Goal: Information Seeking & Learning: Learn about a topic

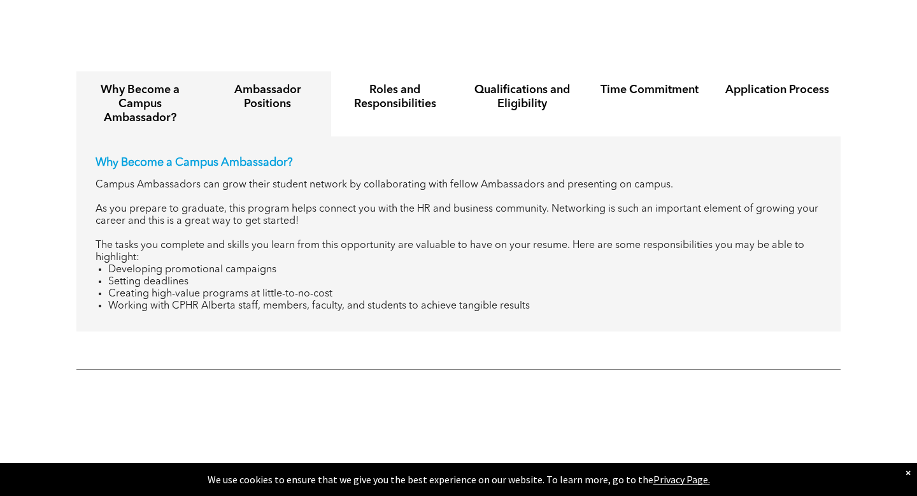
scroll to position [1486, 0]
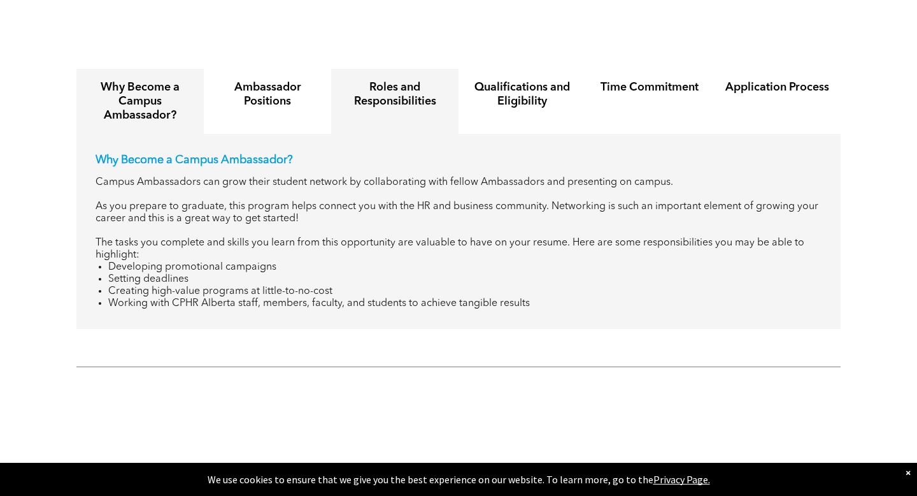
click at [413, 80] on h4 "Roles and Responsibilities" at bounding box center [395, 94] width 104 height 28
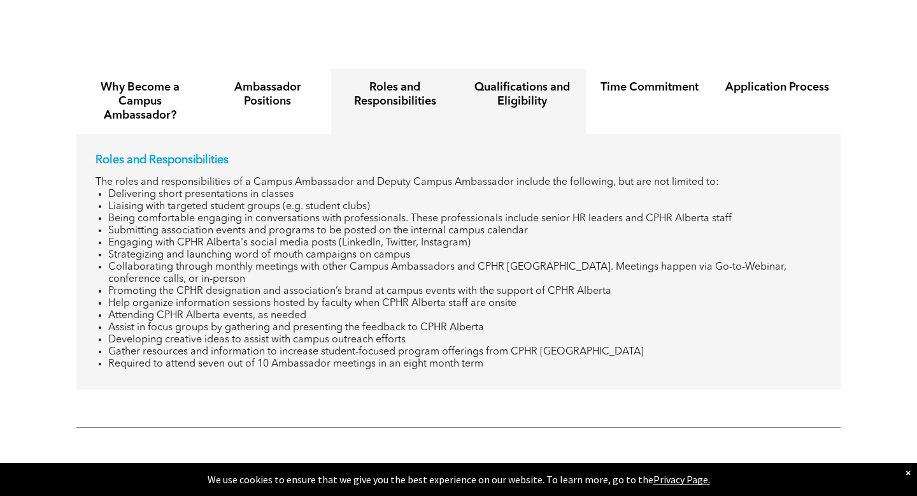
click at [492, 97] on div "Qualifications and Eligibility" at bounding box center [522, 101] width 127 height 65
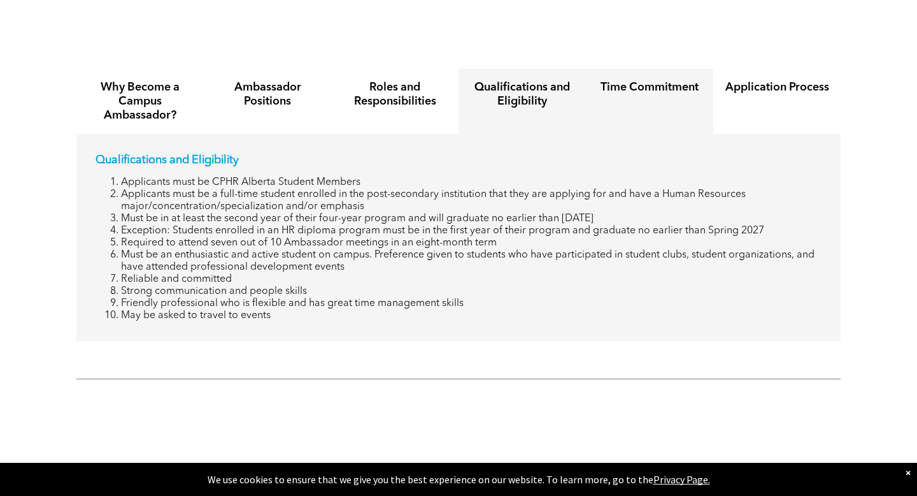
click at [622, 94] on div "Time Commitment" at bounding box center [649, 101] width 127 height 65
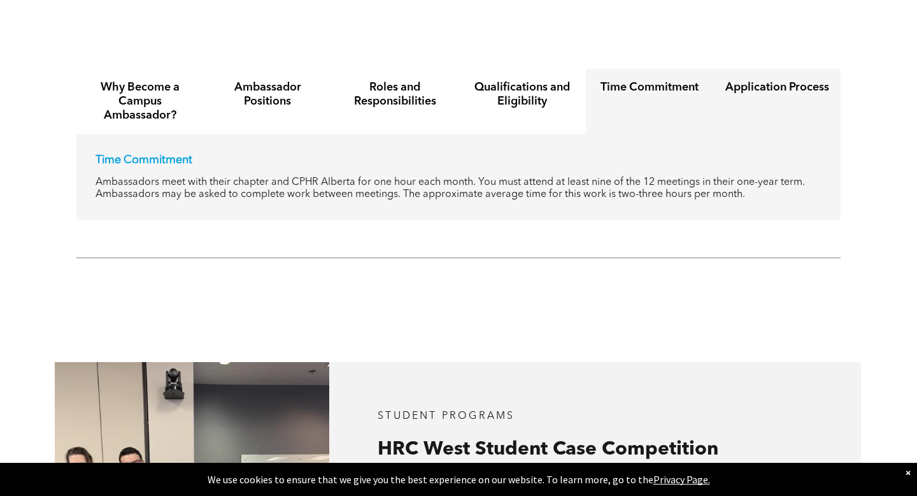
click at [733, 94] on div "Application Process" at bounding box center [776, 101] width 127 height 65
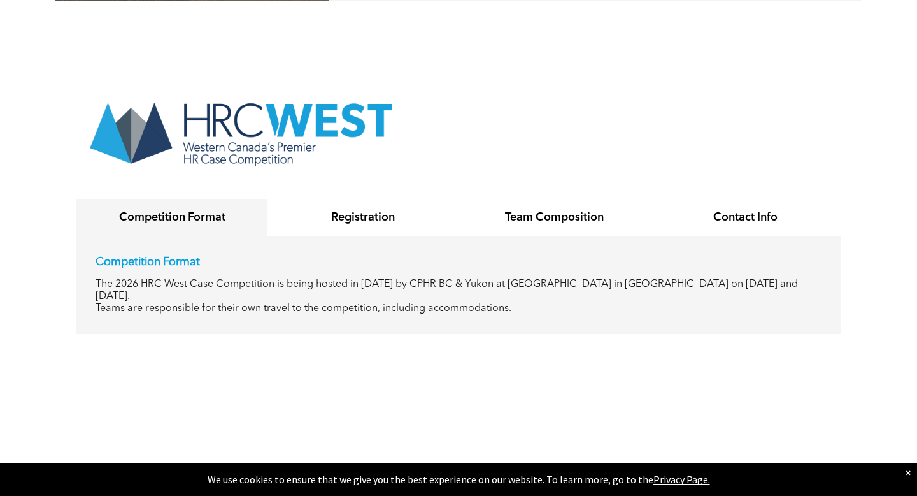
scroll to position [2284, 0]
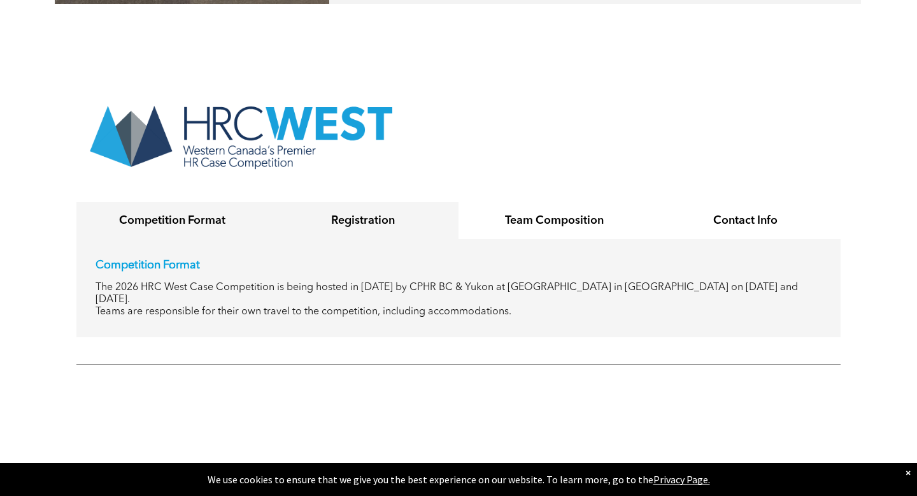
click at [386, 213] on h4 "Registration" at bounding box center [363, 220] width 168 height 14
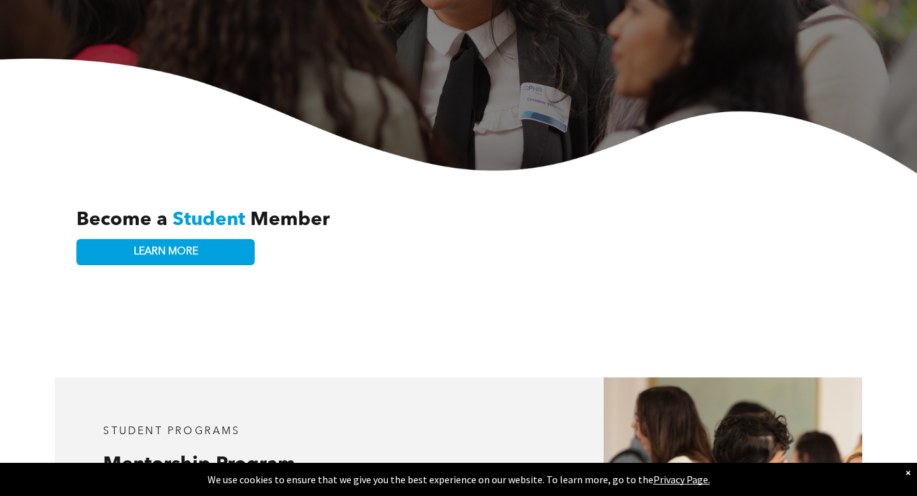
scroll to position [254, 0]
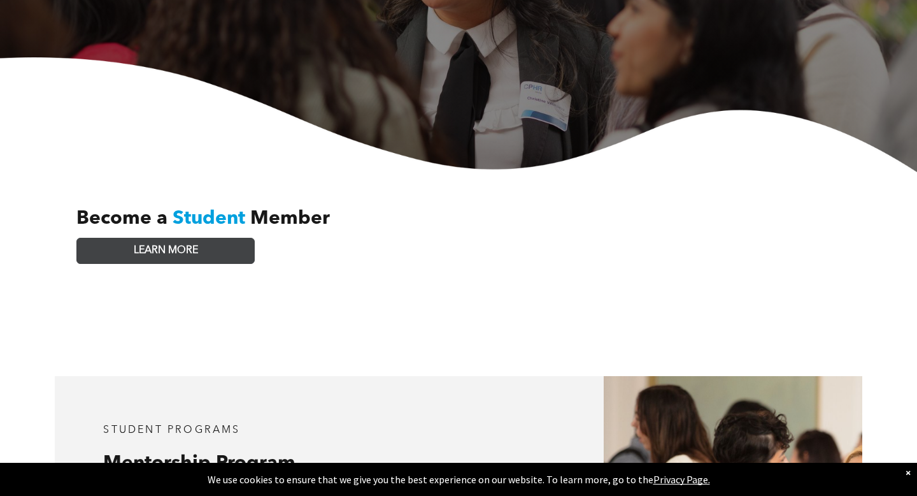
click at [189, 245] on span "LEARN MORE" at bounding box center [166, 251] width 64 height 12
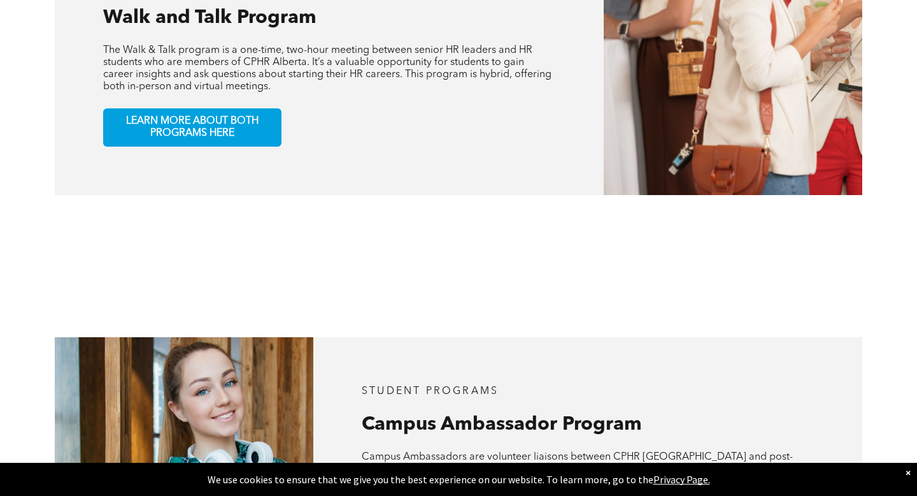
scroll to position [757, 0]
